Goal: Task Accomplishment & Management: Complete application form

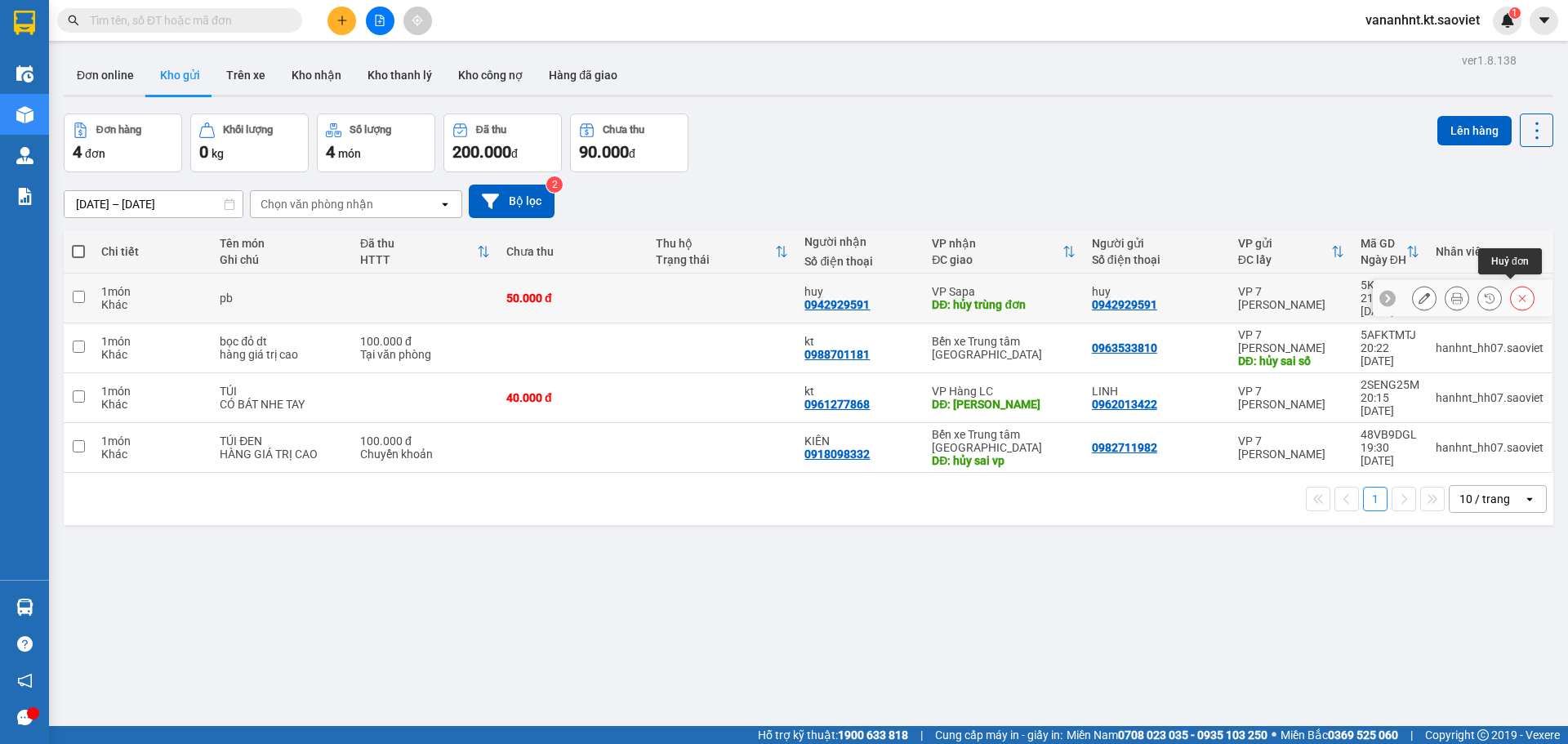
click at [1511, 292] on button at bounding box center [1522, 298] width 23 height 29
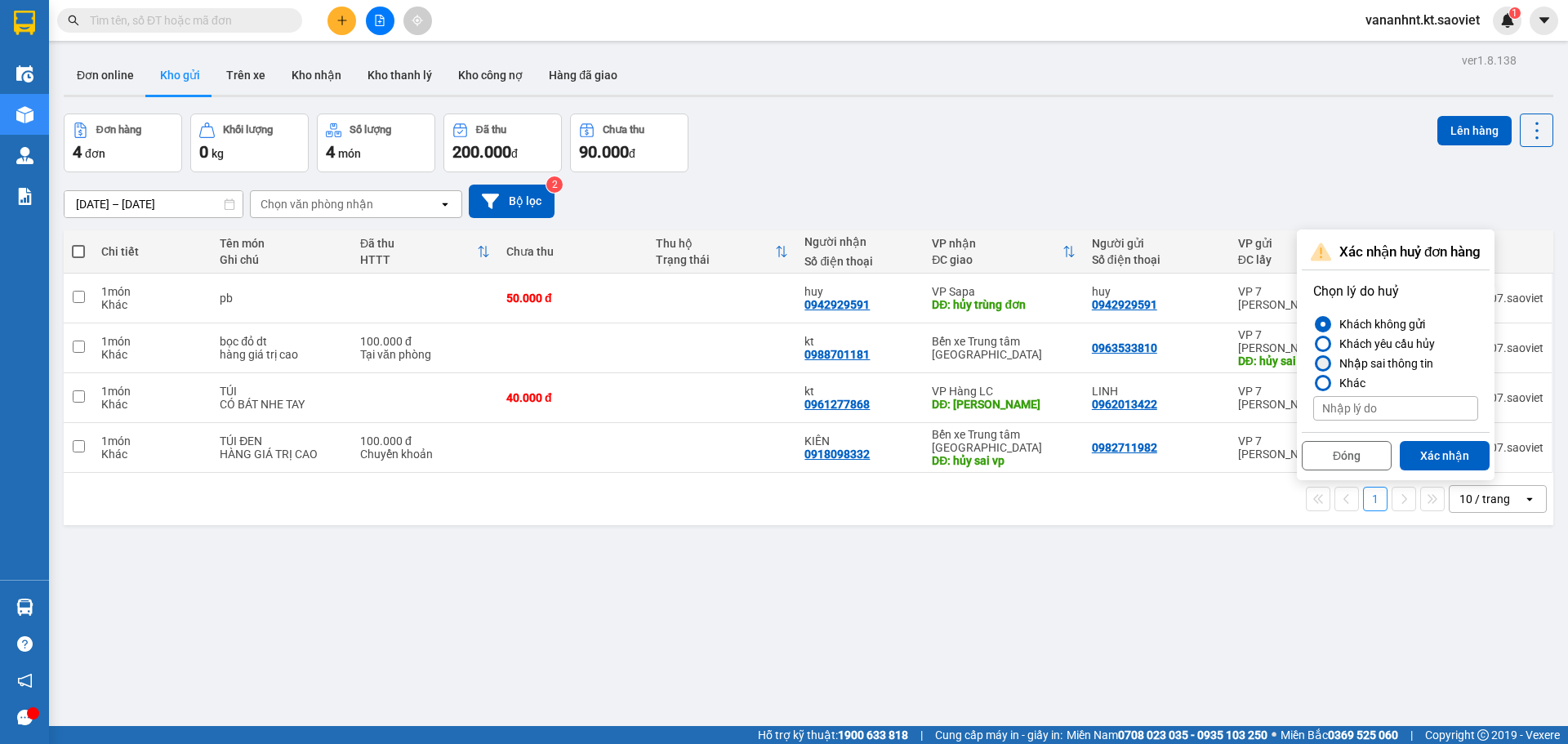
click at [1416, 358] on div "Nhập sai thông tin" at bounding box center [1383, 363] width 101 height 20
click at [1355, 362] on div "Nhập sai thông tin" at bounding box center [1383, 363] width 101 height 20
click at [1314, 363] on input "Nhập sai thông tin" at bounding box center [1314, 363] width 0 height 0
click at [1424, 457] on button "Xác nhận" at bounding box center [1445, 456] width 90 height 29
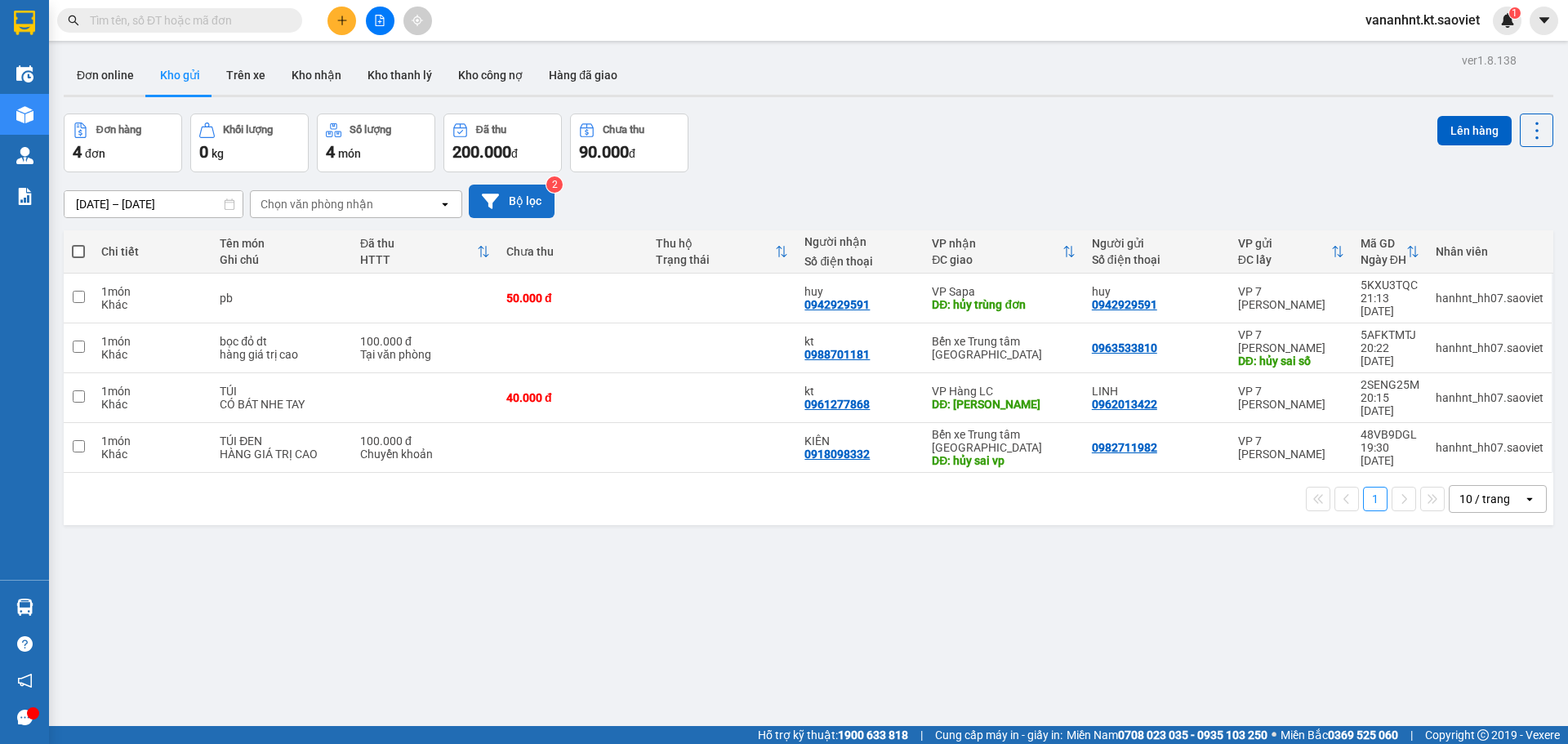
click at [504, 205] on button "Bộ lọc" at bounding box center [512, 201] width 86 height 34
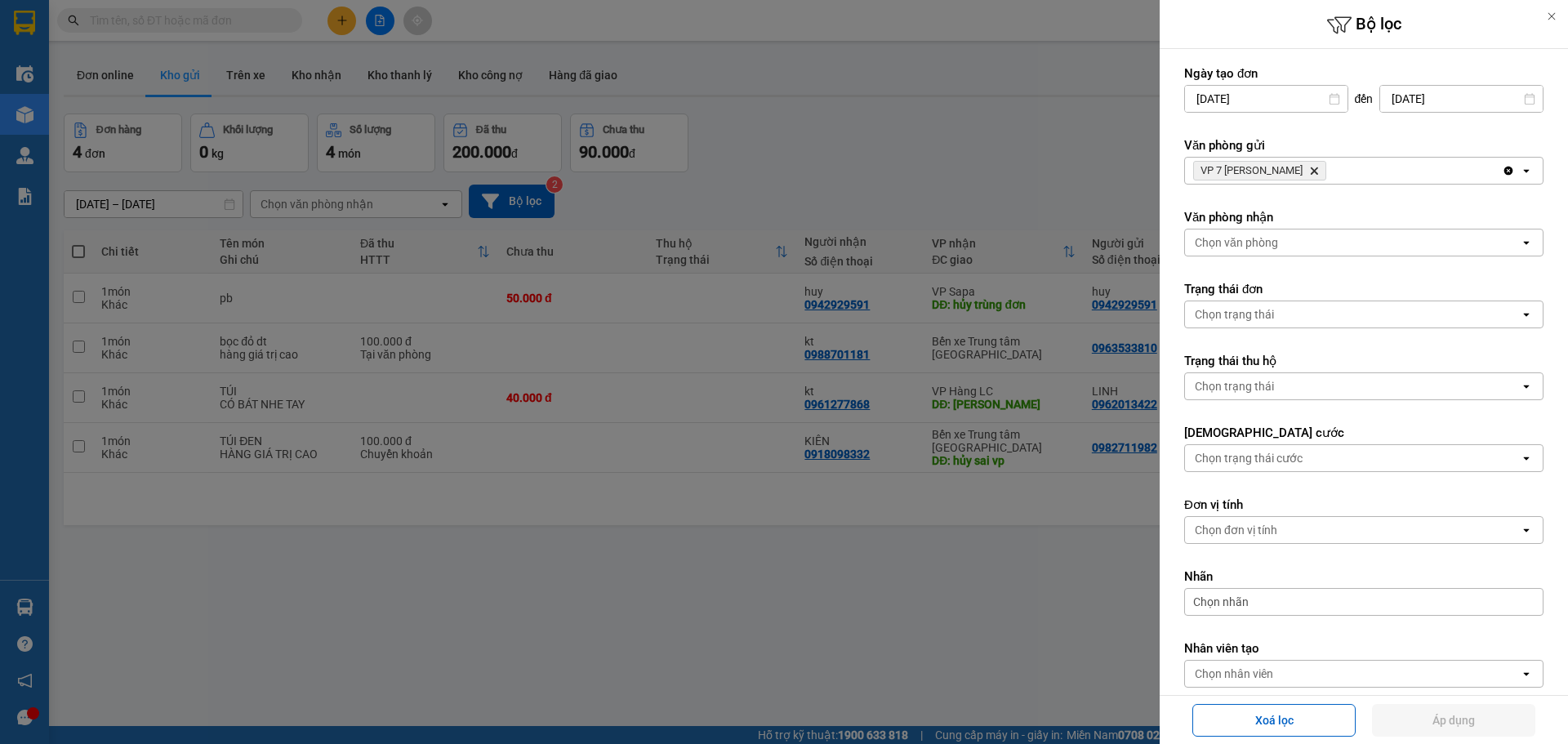
click at [1102, 183] on div at bounding box center [784, 372] width 1568 height 744
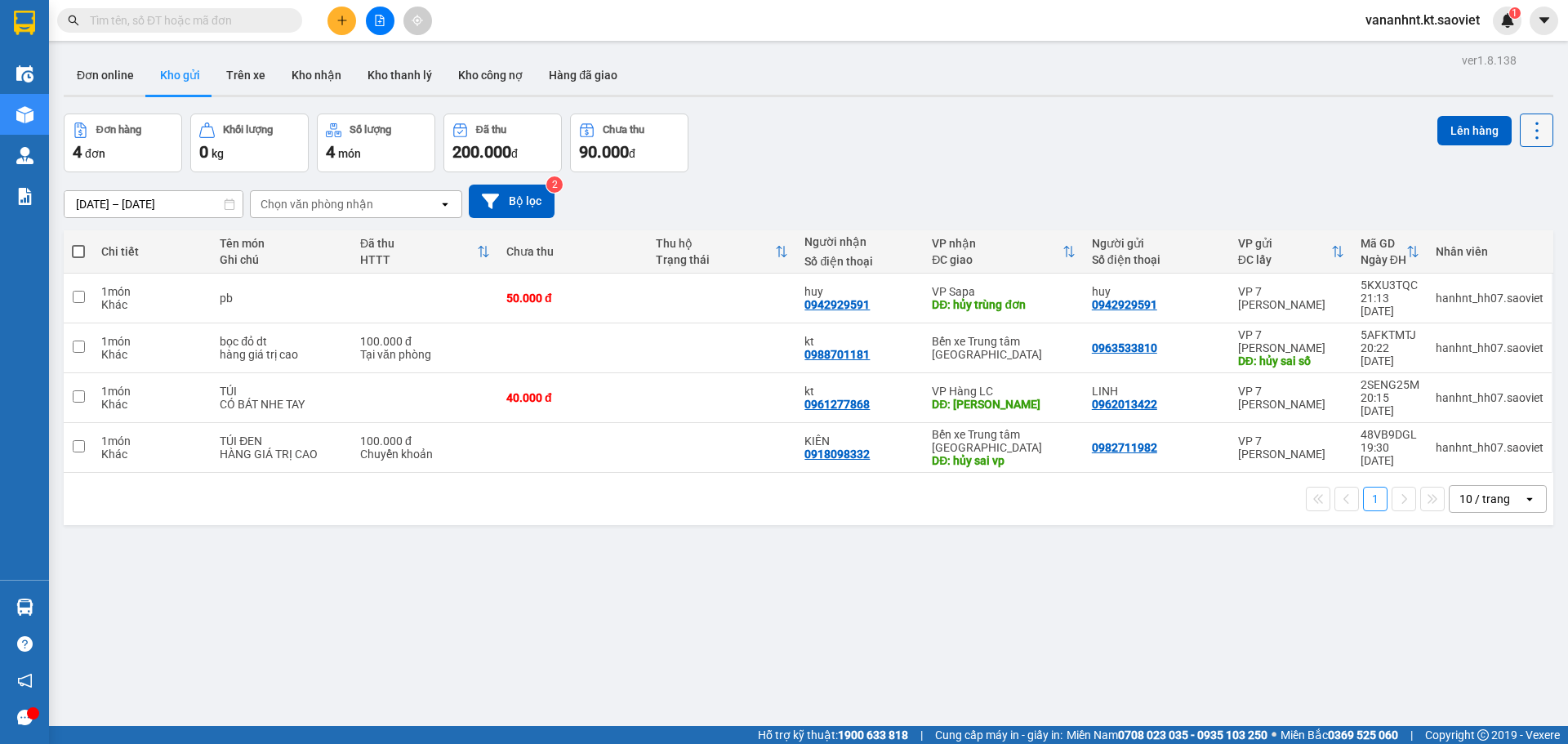
click at [1526, 120] on icon at bounding box center [1537, 131] width 23 height 23
click at [1511, 223] on li "Làm mới" at bounding box center [1494, 233] width 122 height 29
click at [1527, 130] on icon at bounding box center [1537, 131] width 23 height 23
click at [1489, 237] on span "Làm mới" at bounding box center [1502, 233] width 45 height 16
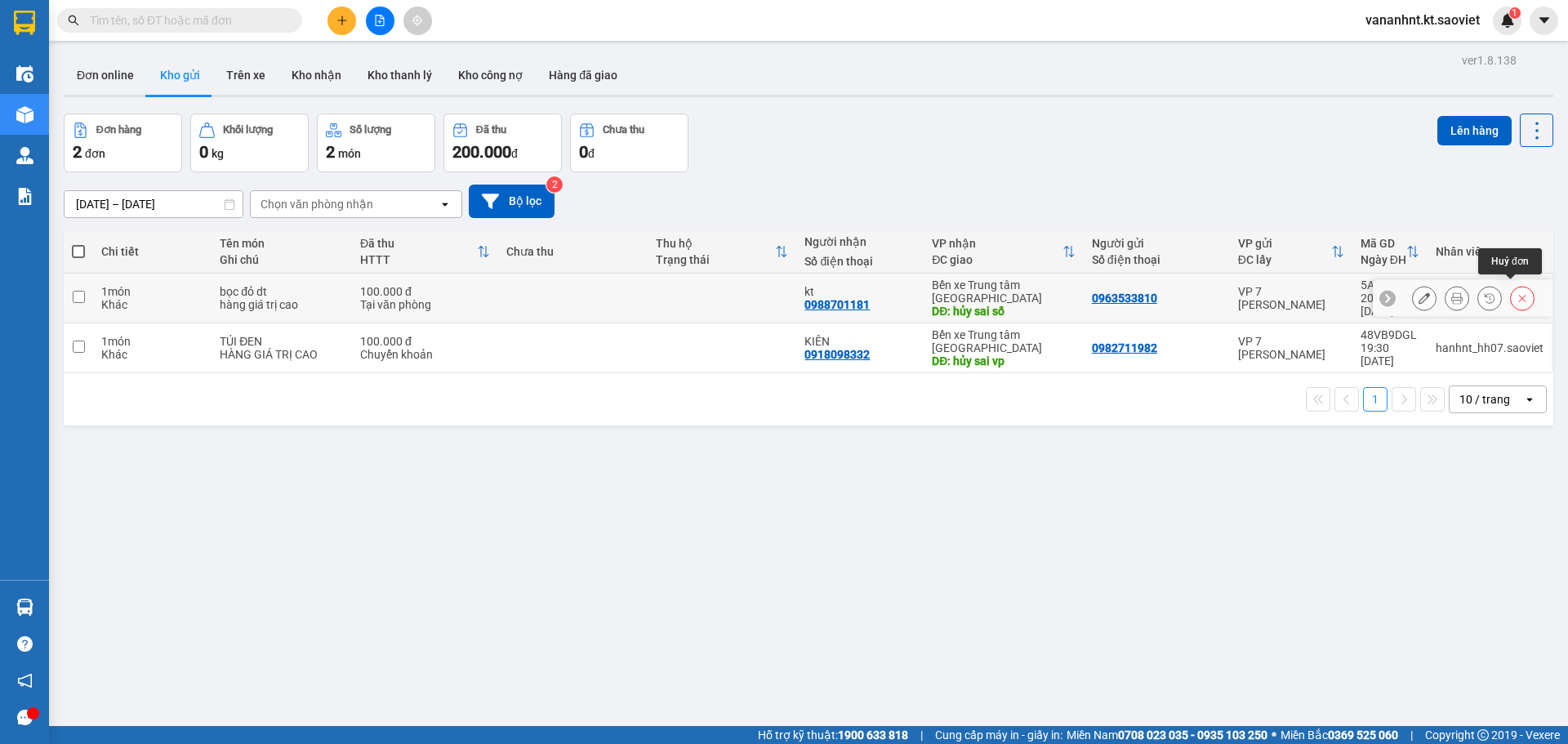
click at [1519, 295] on icon at bounding box center [1523, 298] width 7 height 7
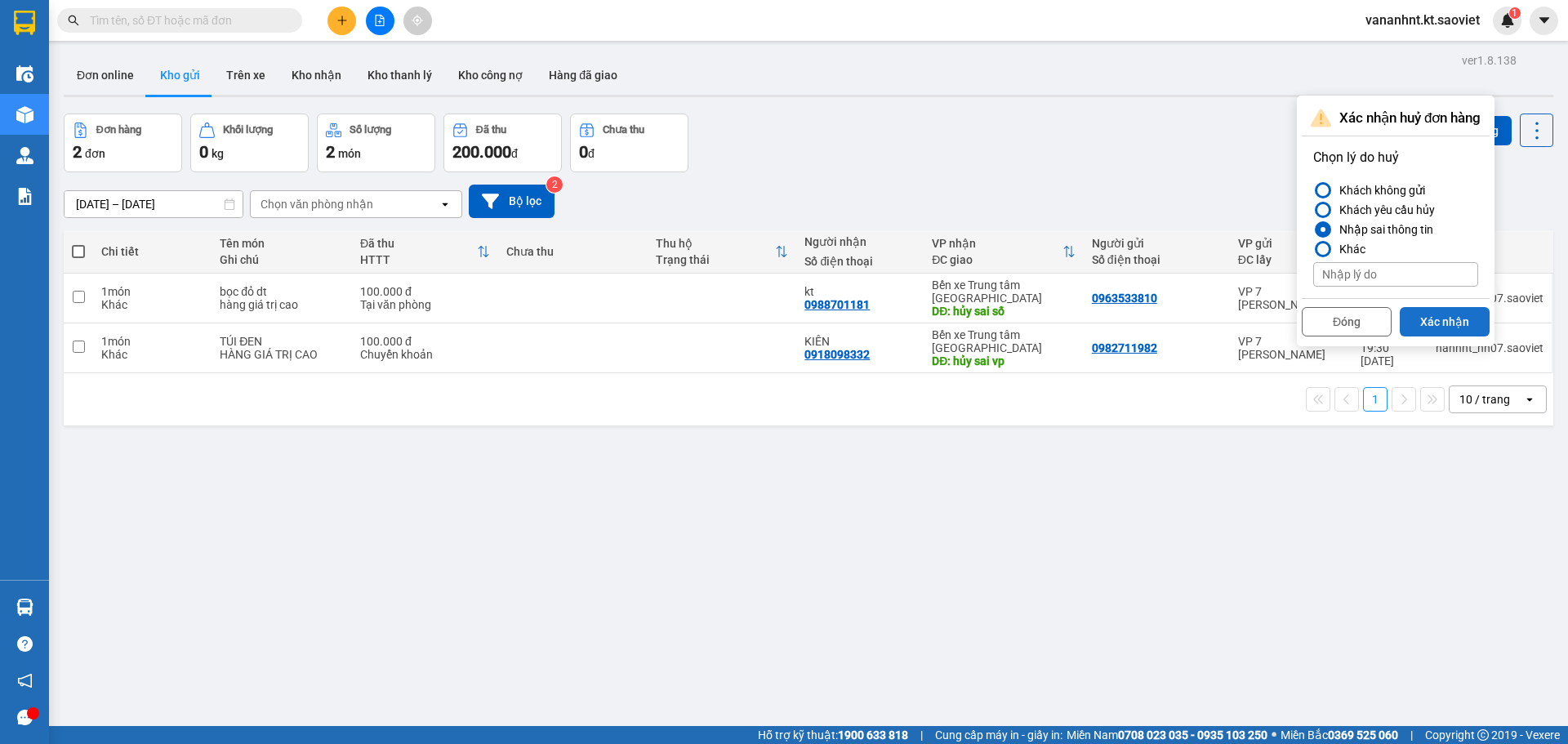
click at [1434, 317] on button "Xác nhận" at bounding box center [1445, 322] width 90 height 29
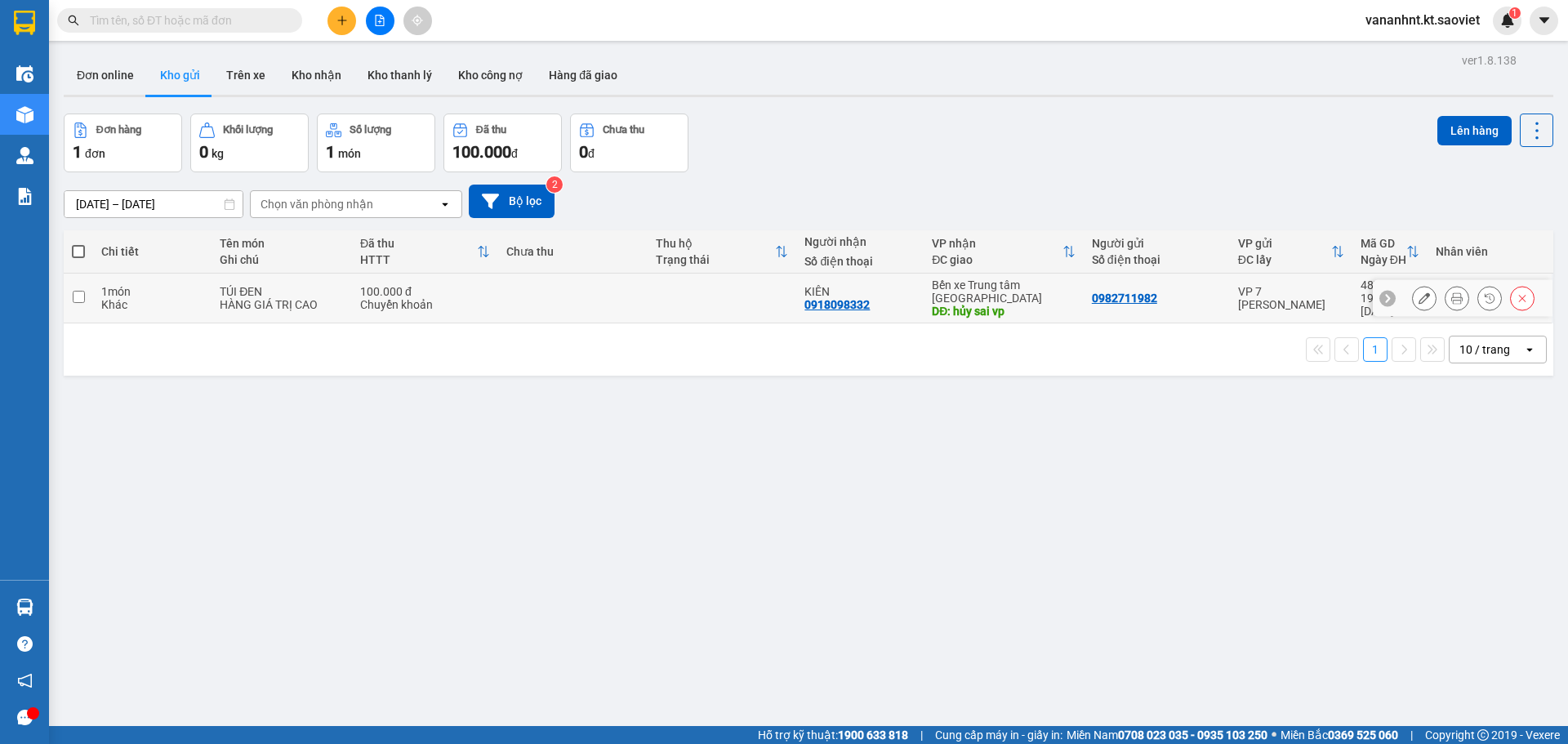
click at [1511, 290] on button at bounding box center [1522, 298] width 23 height 29
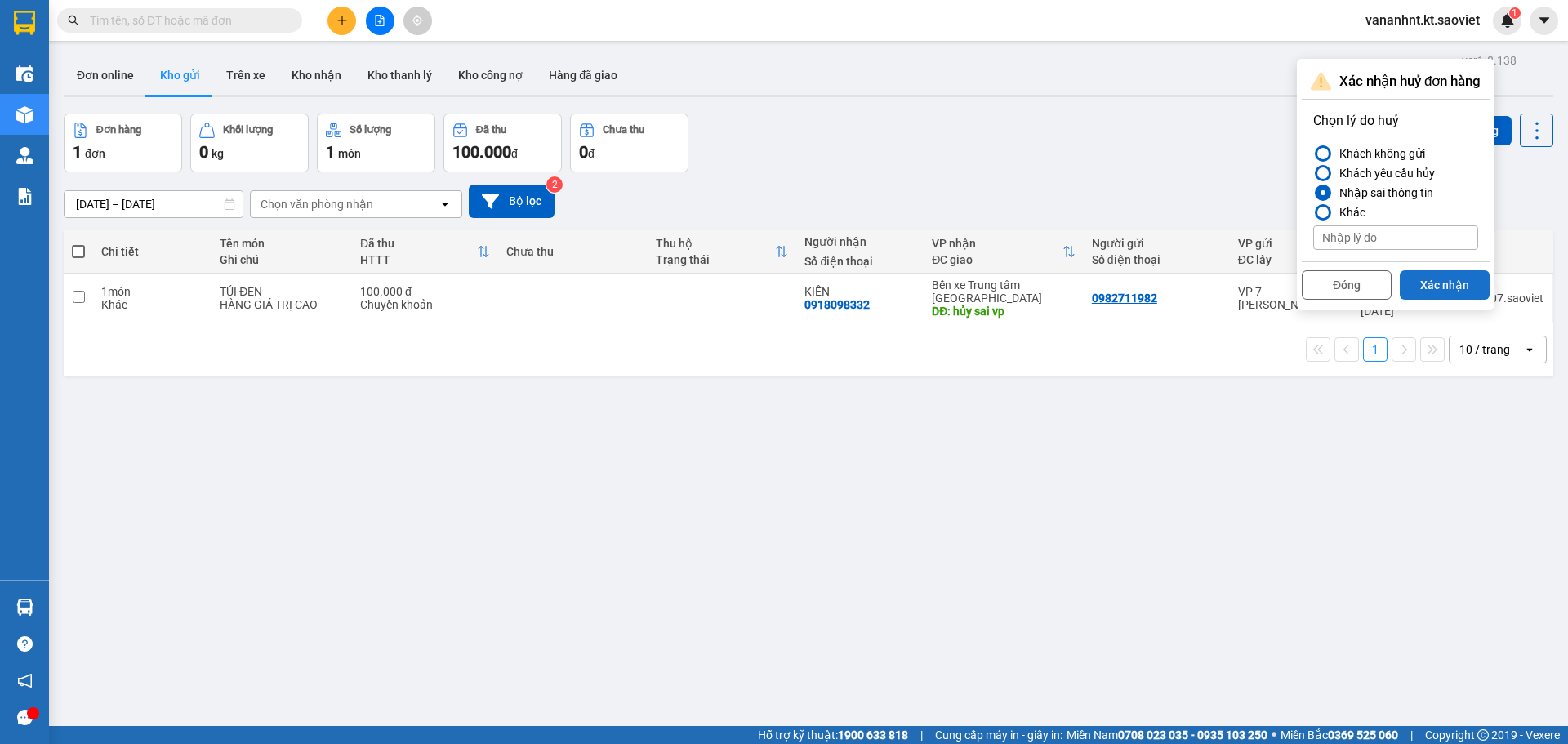
click at [1462, 282] on button "Xác nhận" at bounding box center [1445, 285] width 90 height 29
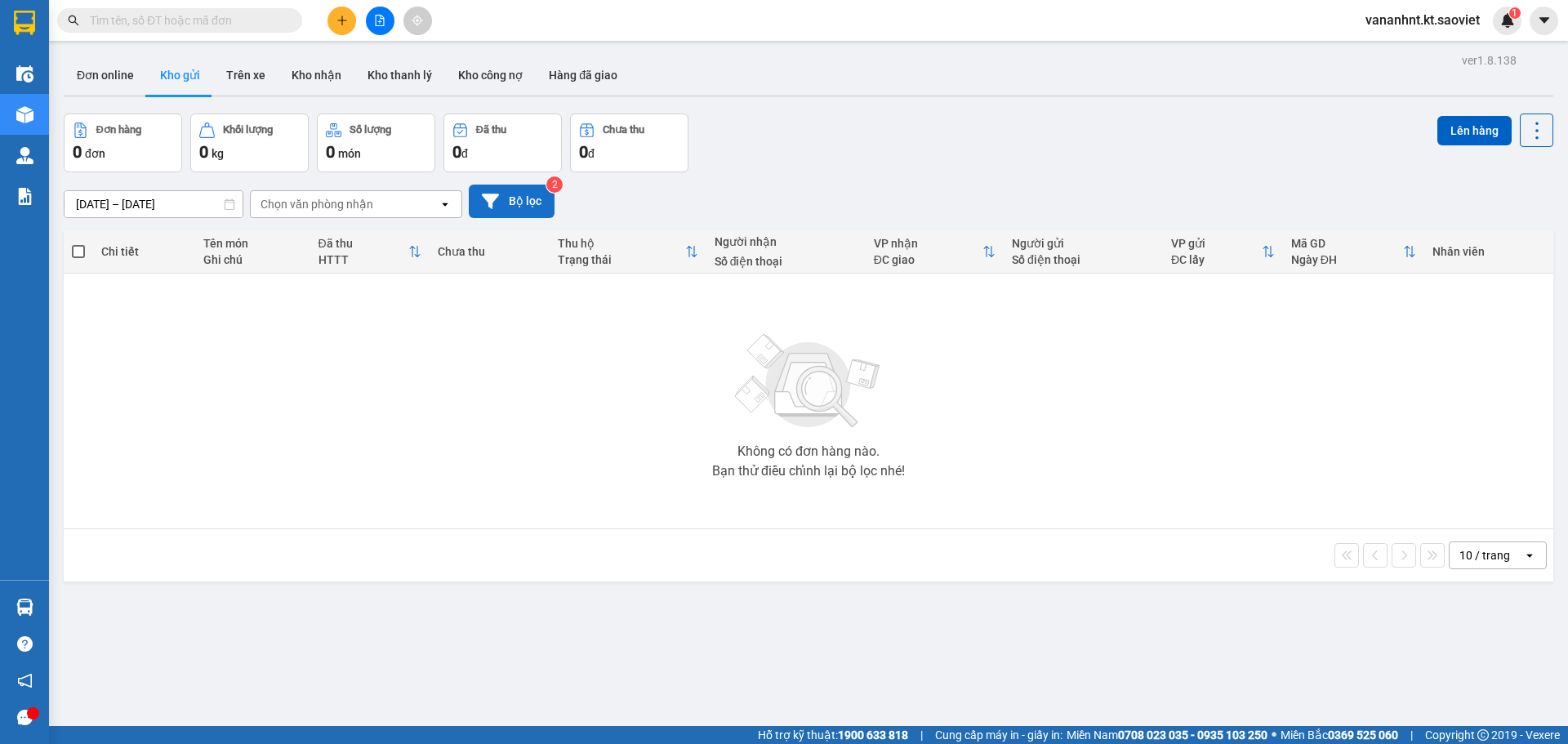
click at [527, 196] on button "Bộ lọc" at bounding box center [512, 201] width 86 height 34
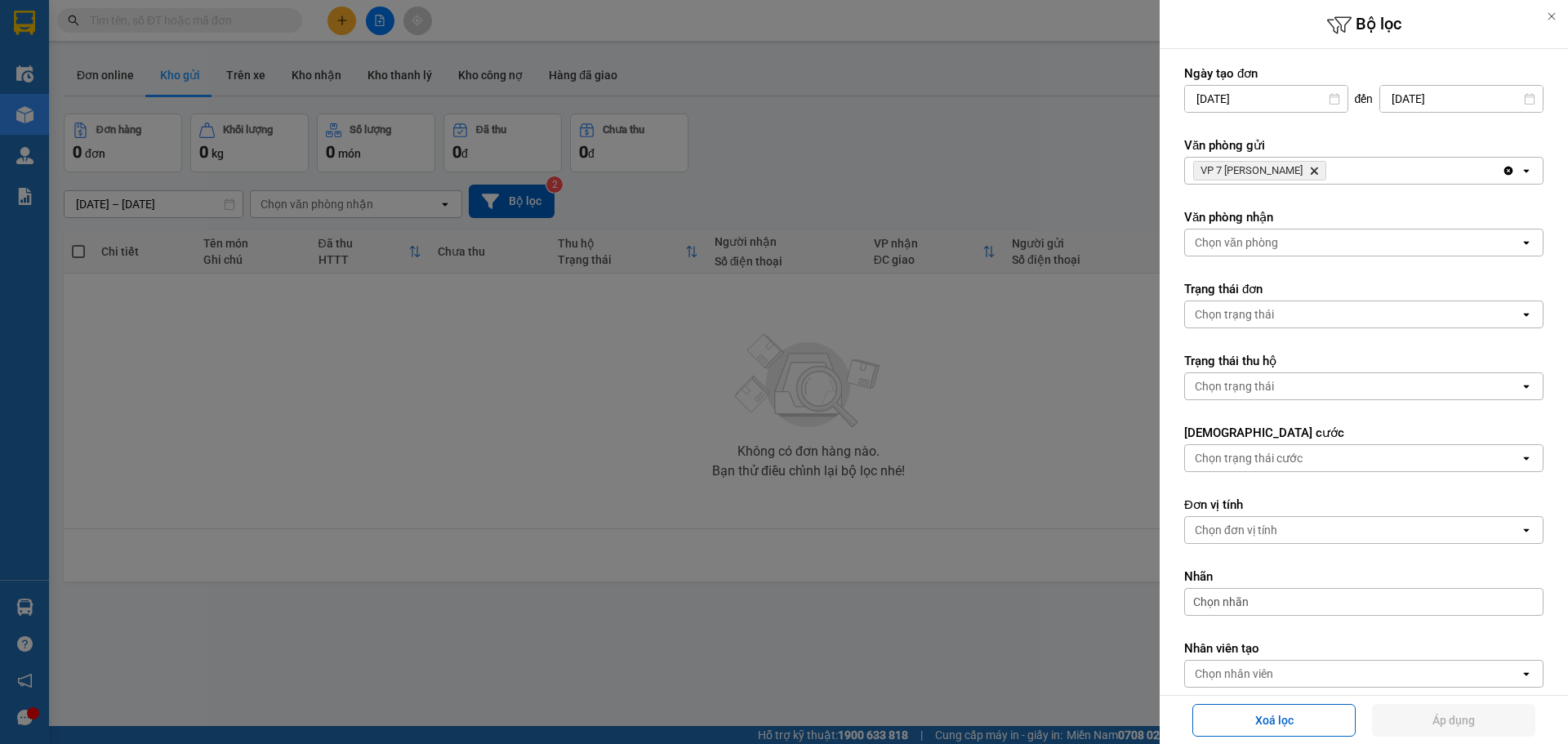
click at [1314, 173] on icon "Delete" at bounding box center [1314, 170] width 10 height 10
click at [1314, 173] on div "Chọn văn phòng" at bounding box center [1353, 171] width 335 height 26
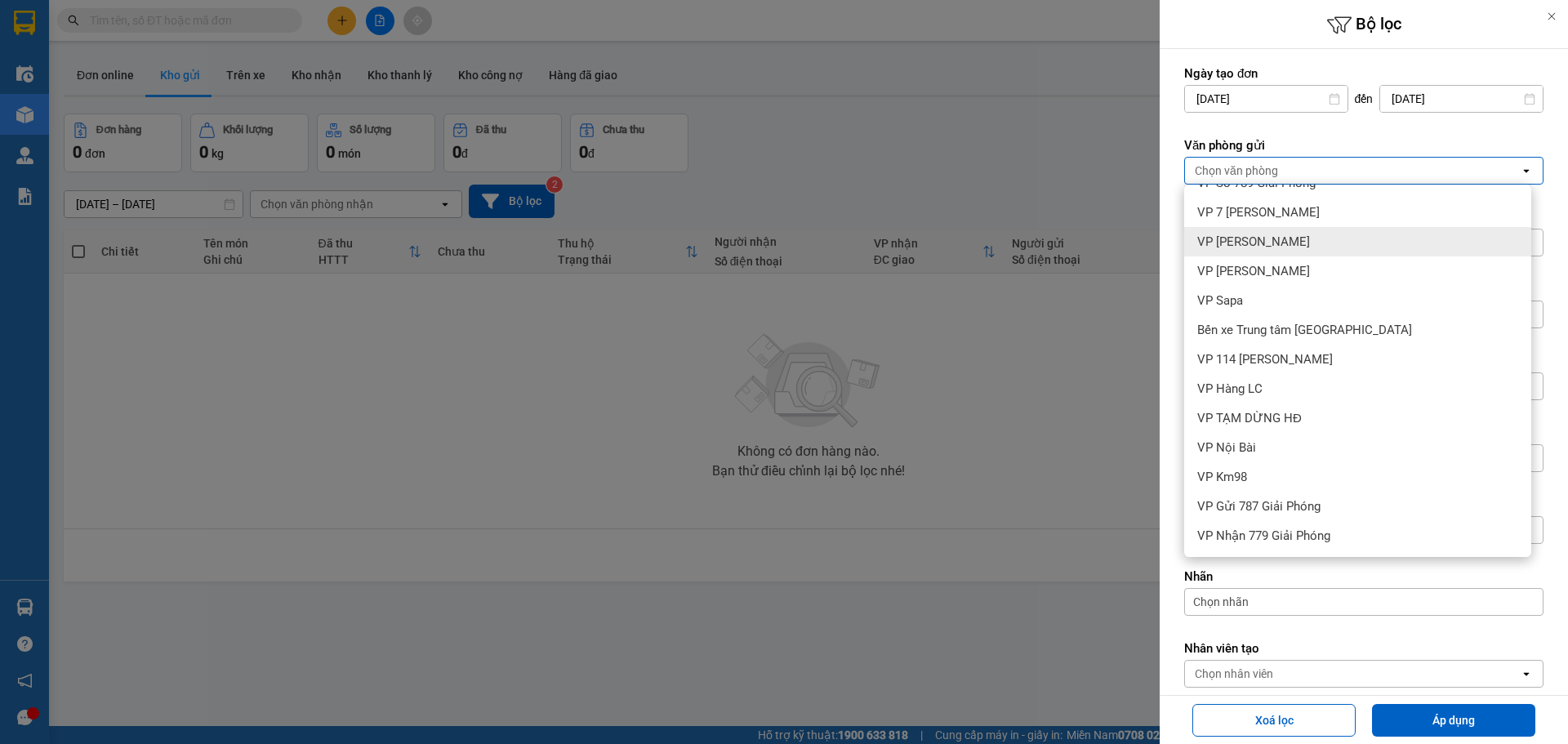
scroll to position [82, 0]
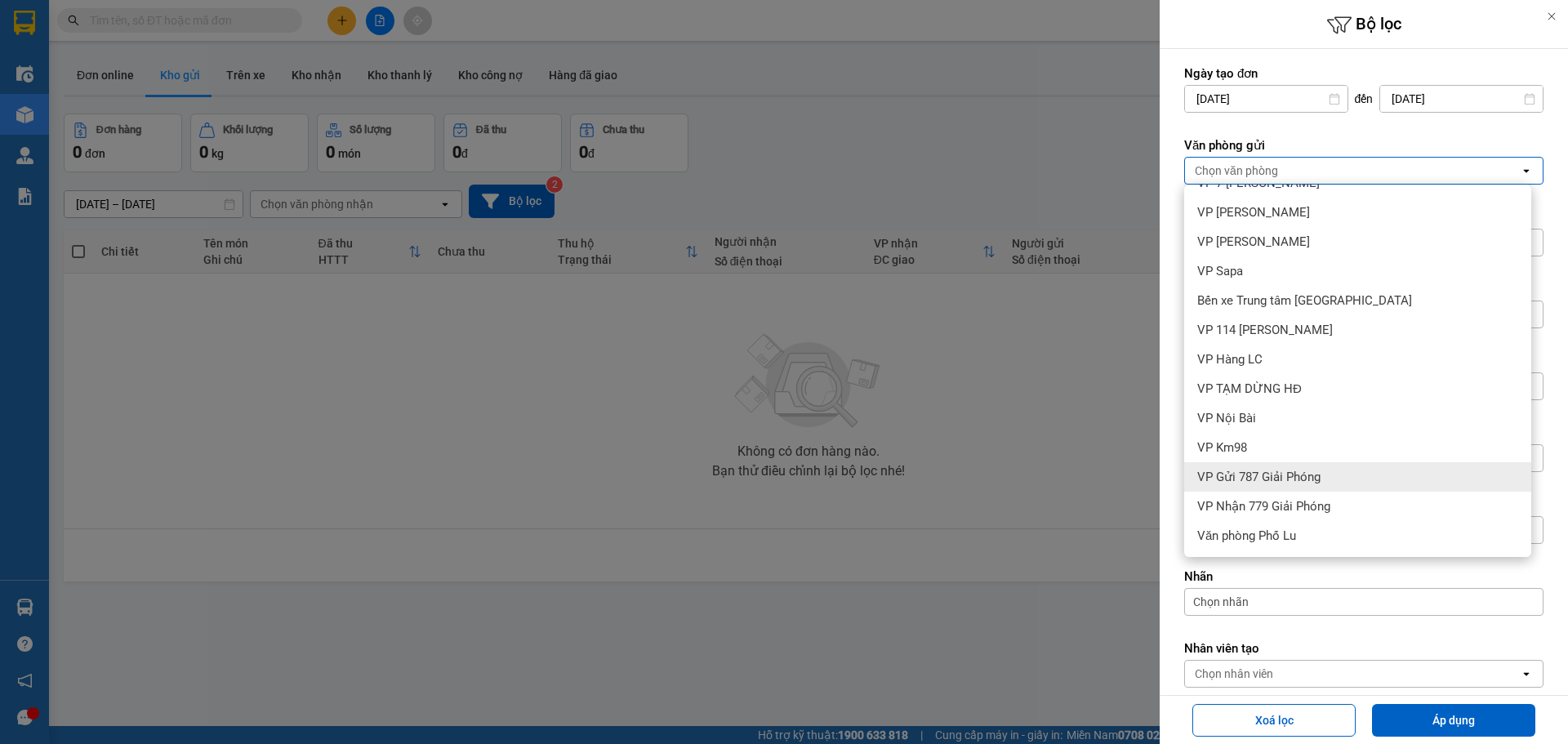
click at [1274, 484] on span "VP Gửi 787 Giải Phóng" at bounding box center [1259, 477] width 123 height 16
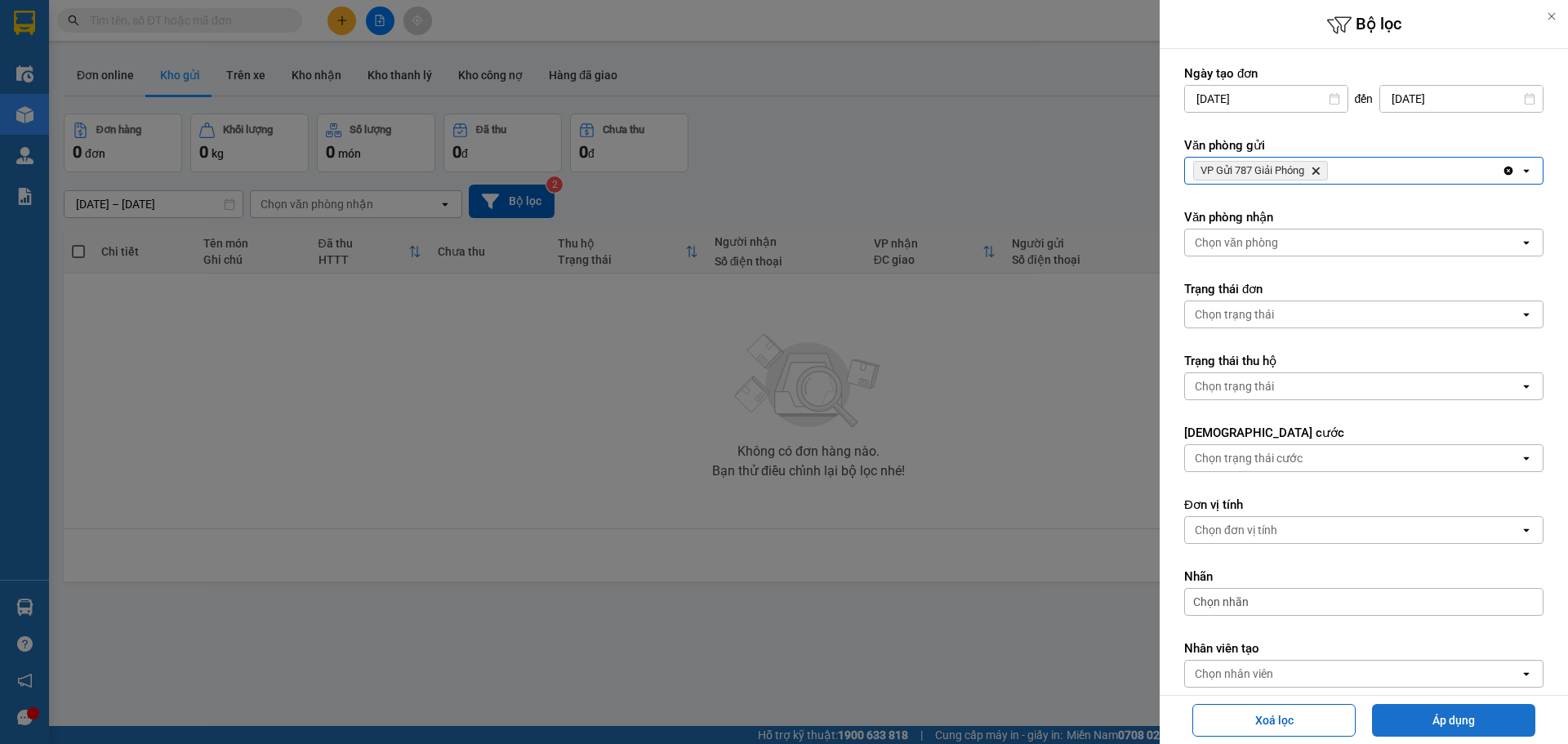
click at [1441, 710] on button "Áp dụng" at bounding box center [1454, 721] width 163 height 33
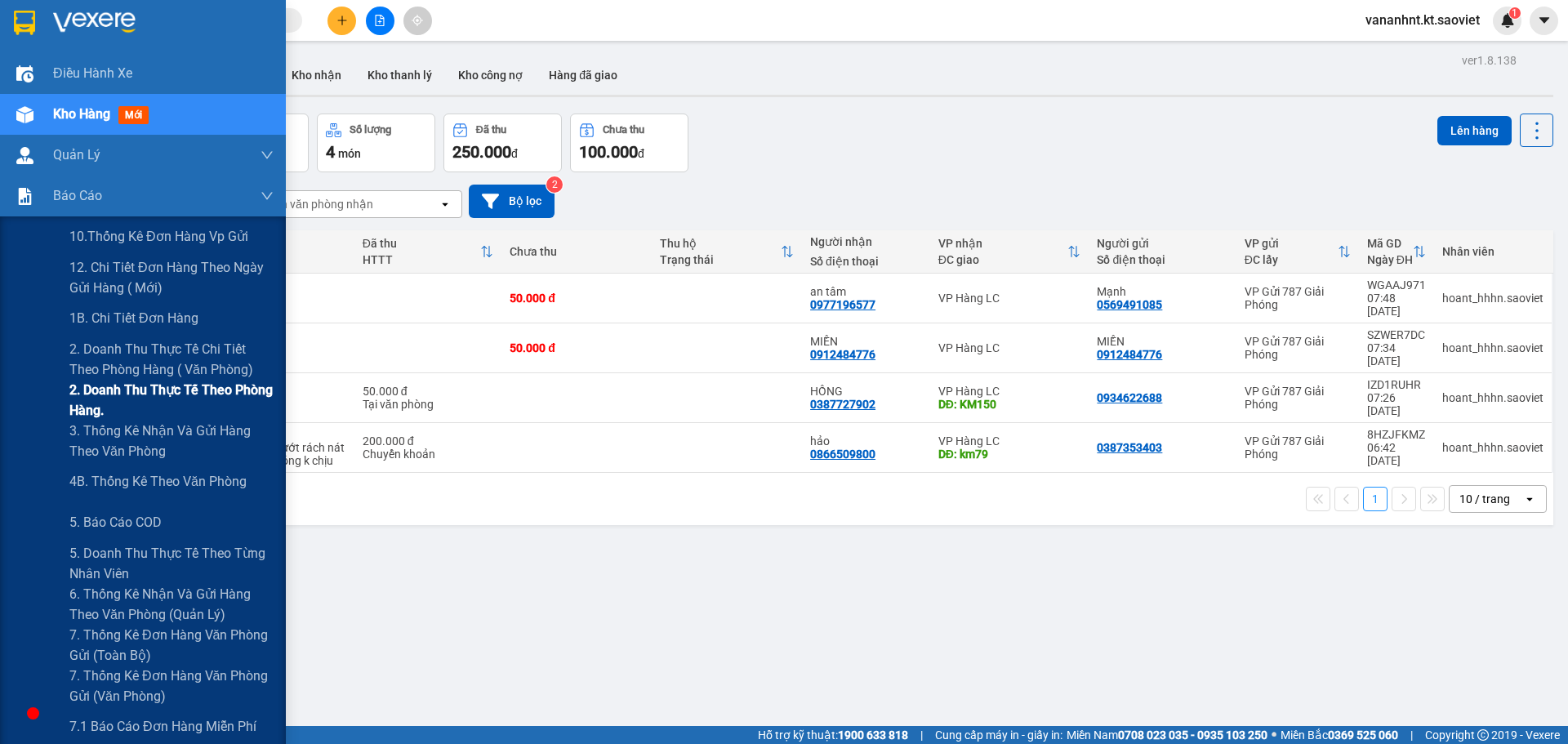
click at [124, 413] on span "2. Doanh thu thực tế theo phòng hàng." at bounding box center [171, 400] width 204 height 41
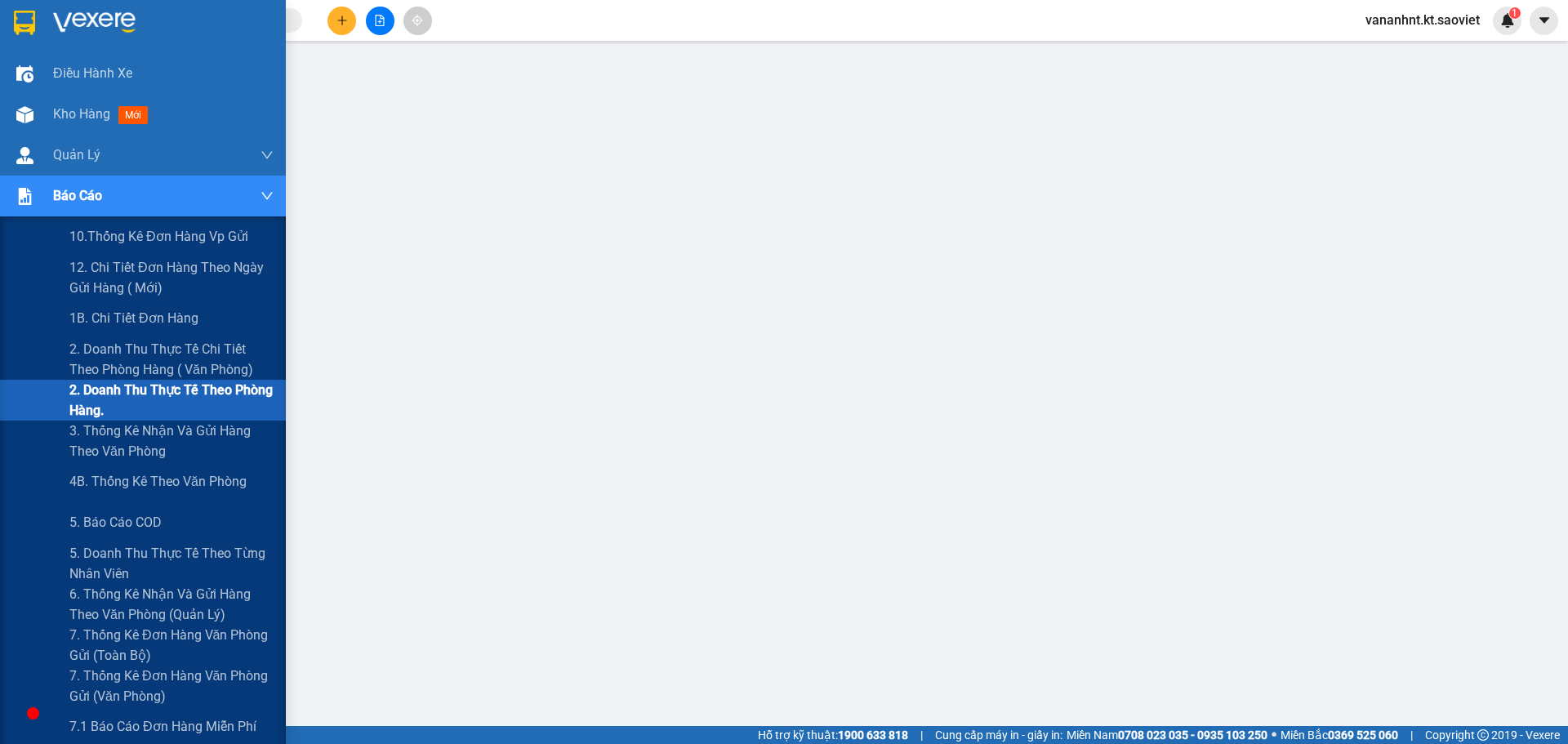
click at [122, 388] on span "2. Doanh thu thực tế theo phòng hàng." at bounding box center [171, 400] width 204 height 41
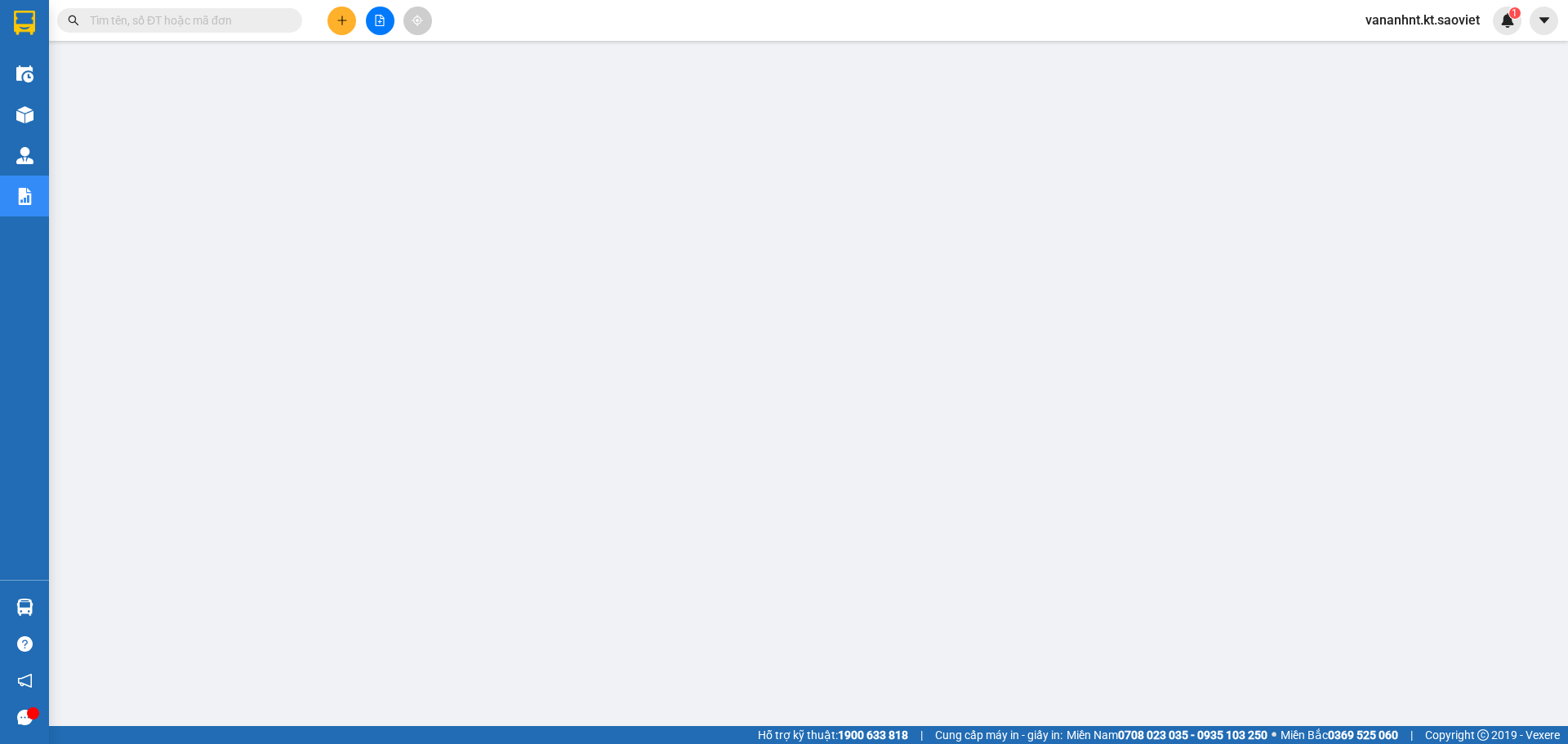
paste input "UXL922AR"
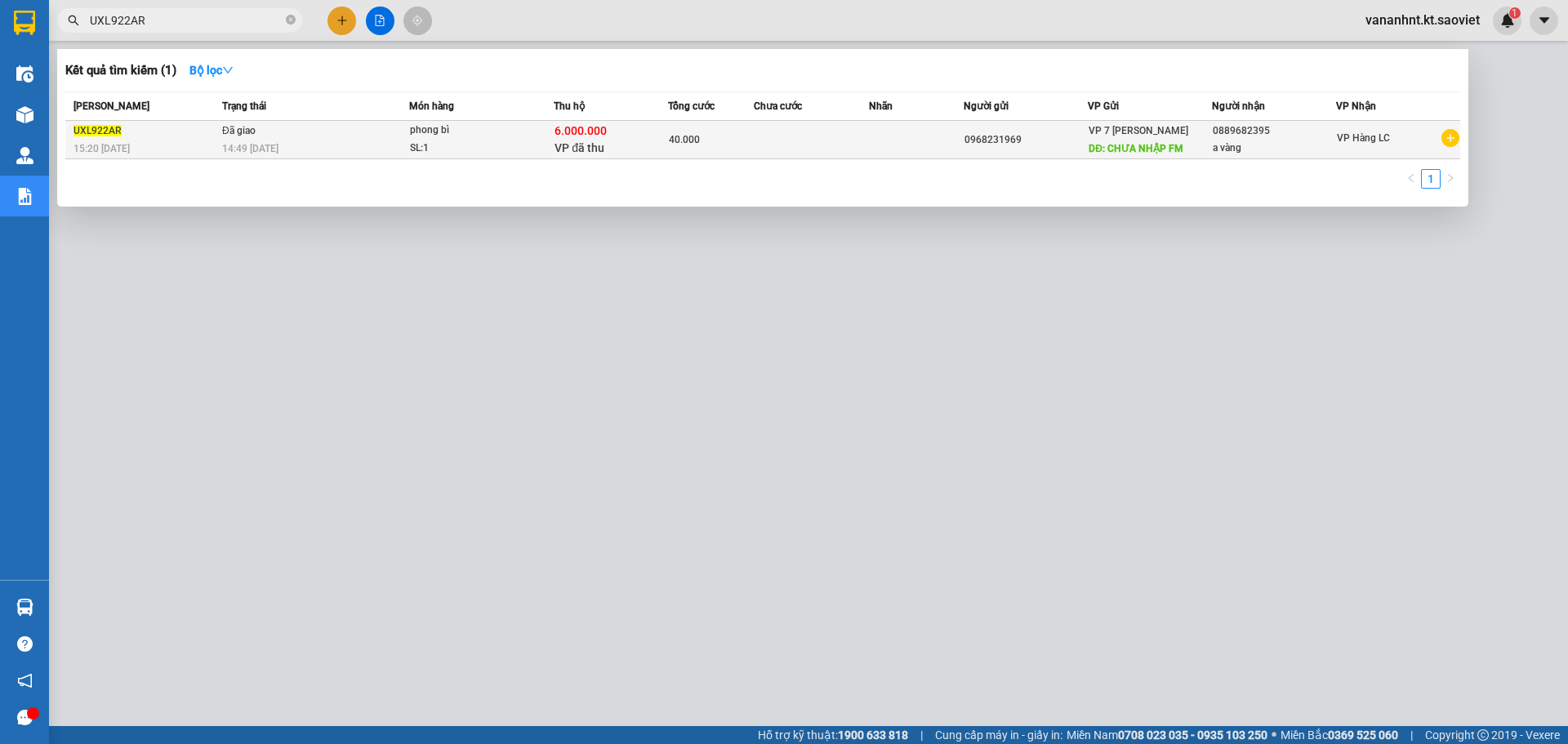
type input "UXL922AR"
click at [469, 134] on div "phong bì" at bounding box center [471, 130] width 122 height 18
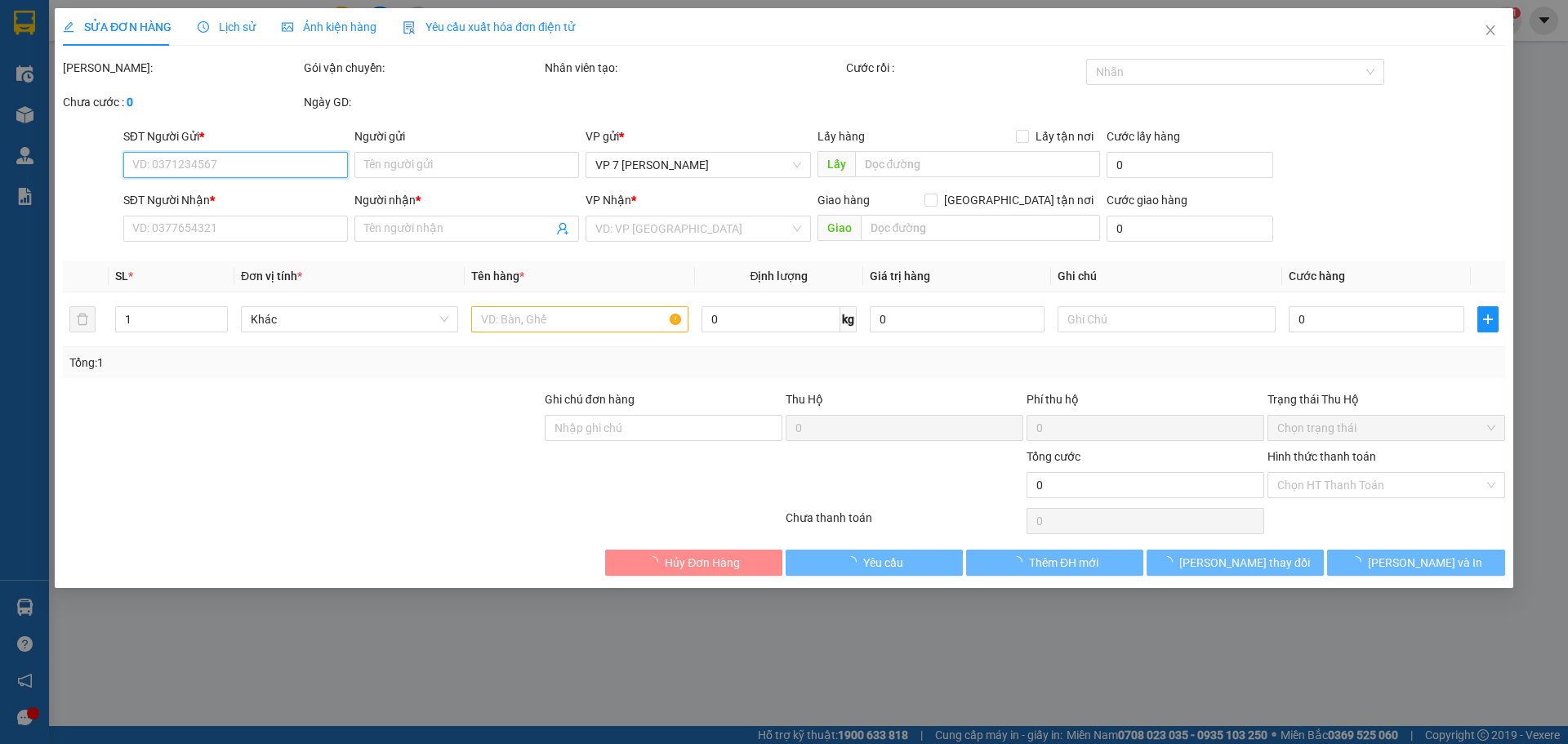
type input "0968231969"
type input "CHƯA NHẬP FM"
type input "0889682395"
type input "a vàng"
type input "6.000.000"
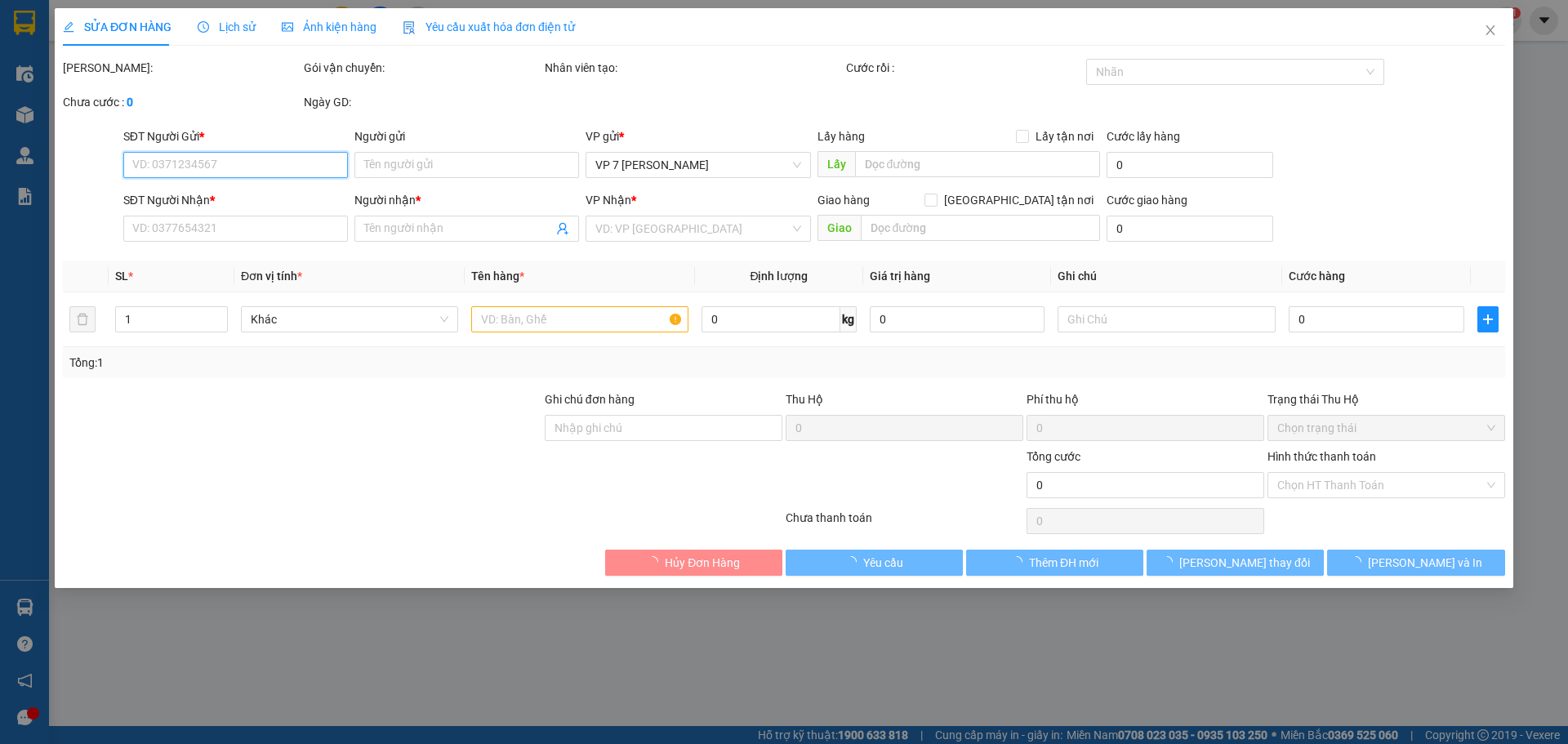
type input "60.000"
type input "40.000"
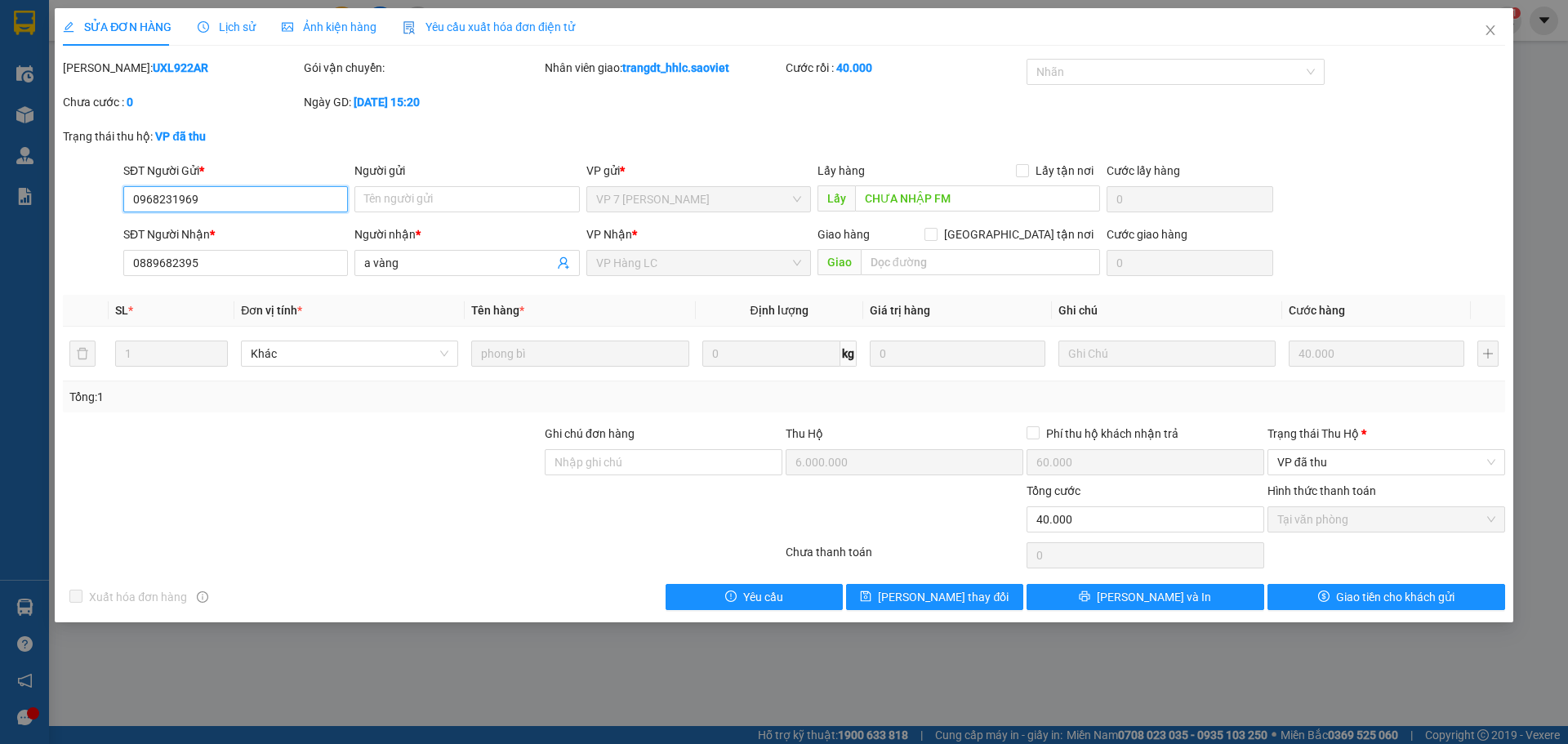
click at [147, 203] on input "0968231969" at bounding box center [235, 199] width 225 height 26
click at [1486, 32] on icon "close" at bounding box center [1490, 29] width 13 height 13
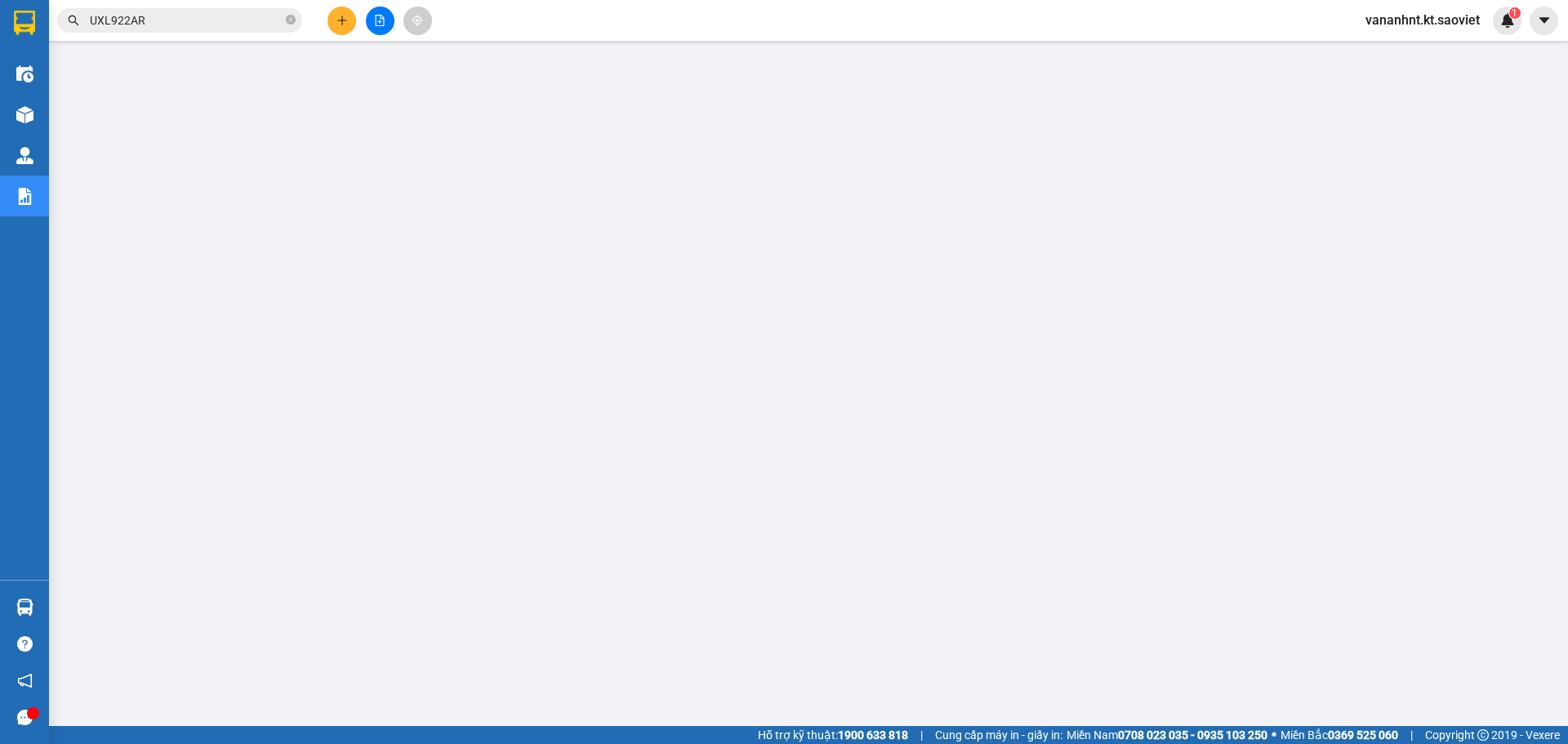
click at [140, 3] on div "Kết quả tìm kiếm ( 1 ) Bộ lọc Mã ĐH Trạng thái Món hàng Thu hộ Tổng cước Chưa c…" at bounding box center [784, 20] width 1568 height 41
click at [95, 25] on input "UXL922AR" at bounding box center [186, 20] width 193 height 18
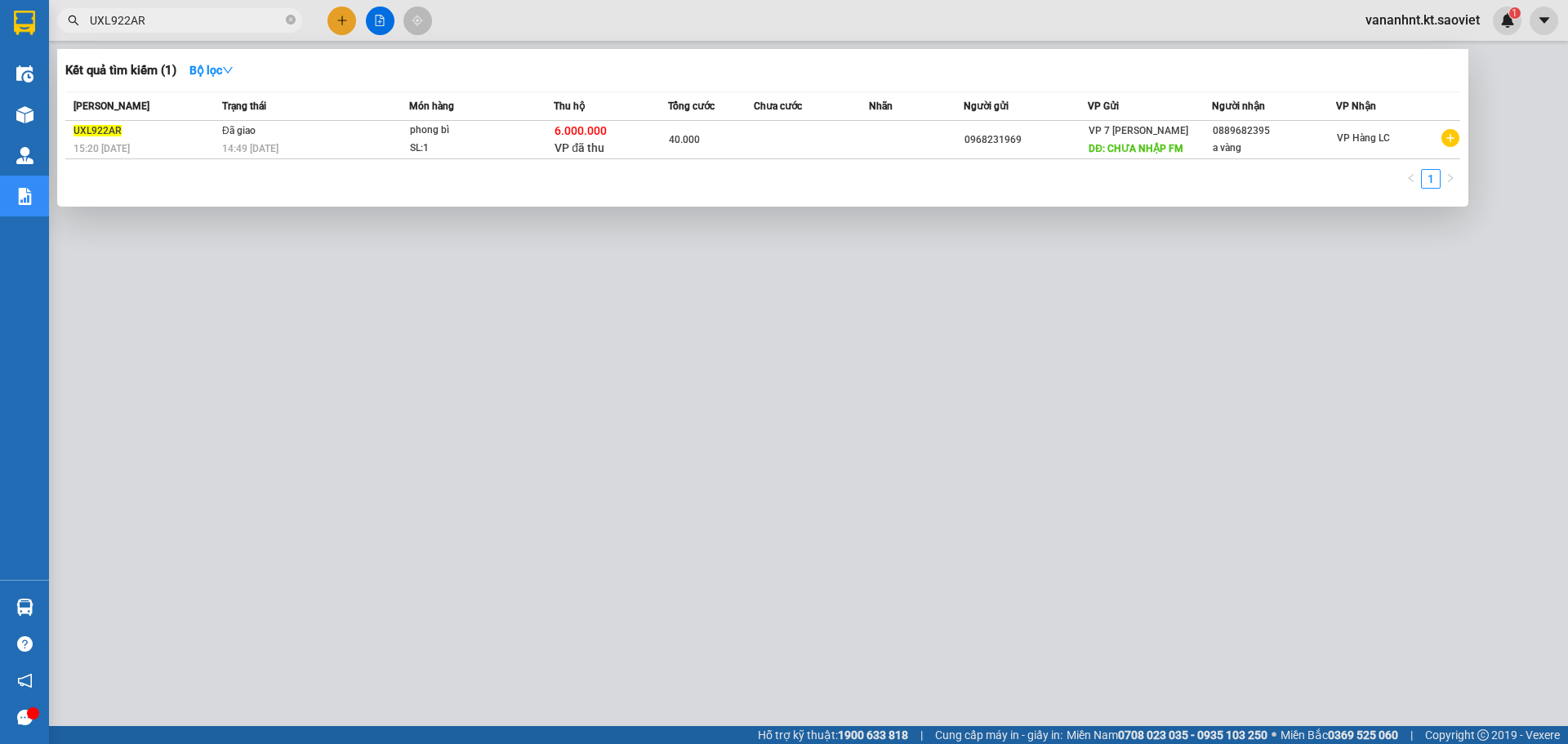
click at [98, 25] on input "UXL922AR" at bounding box center [186, 20] width 193 height 18
paste input "0968231969"
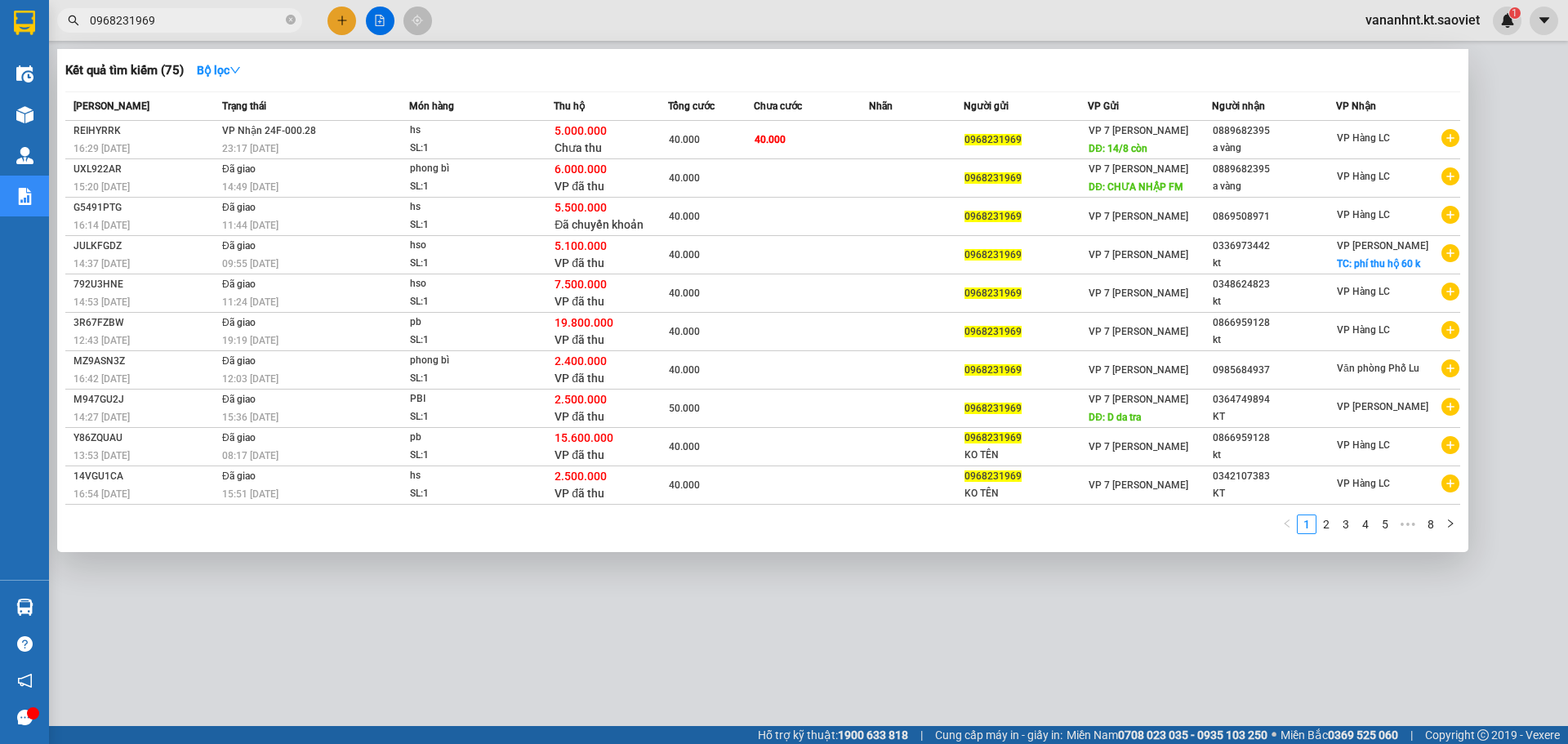
type input "0968231969"
